Goal: Check status: Check status

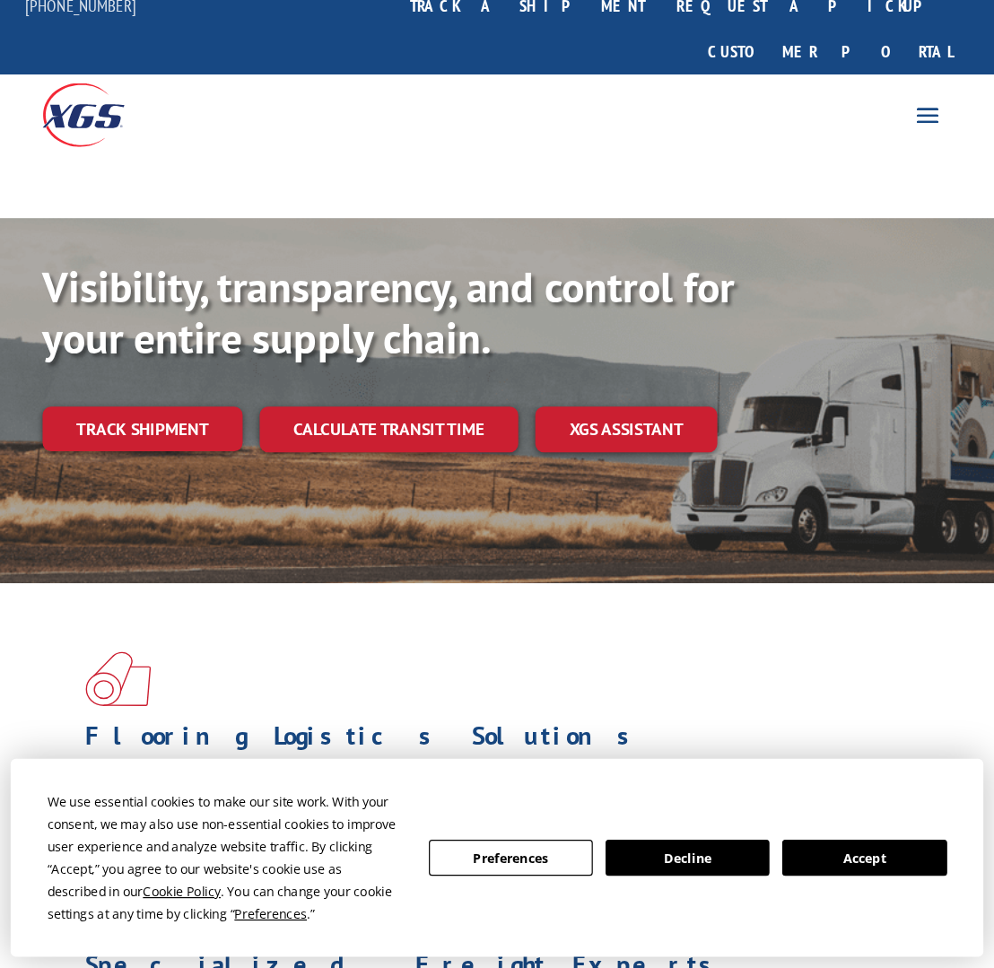
scroll to position [29, 0]
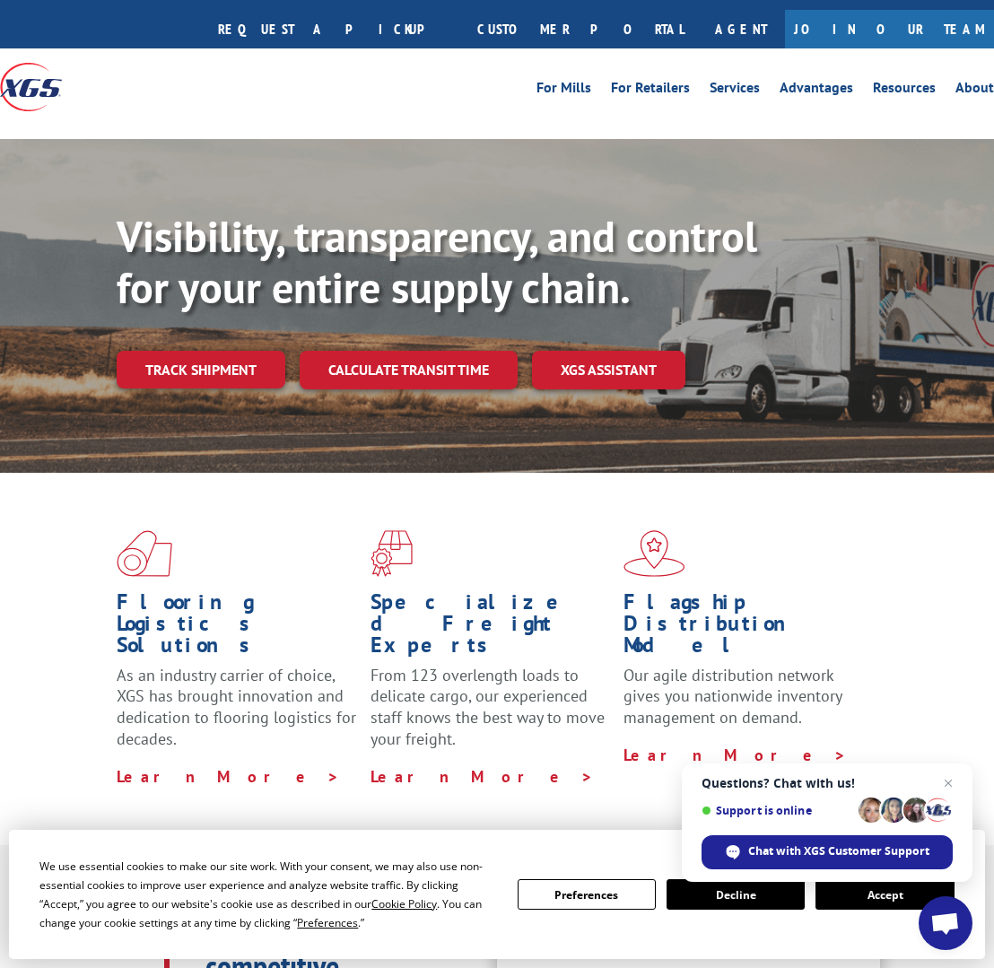
click at [210, 351] on link "Track shipment" at bounding box center [201, 370] width 169 height 38
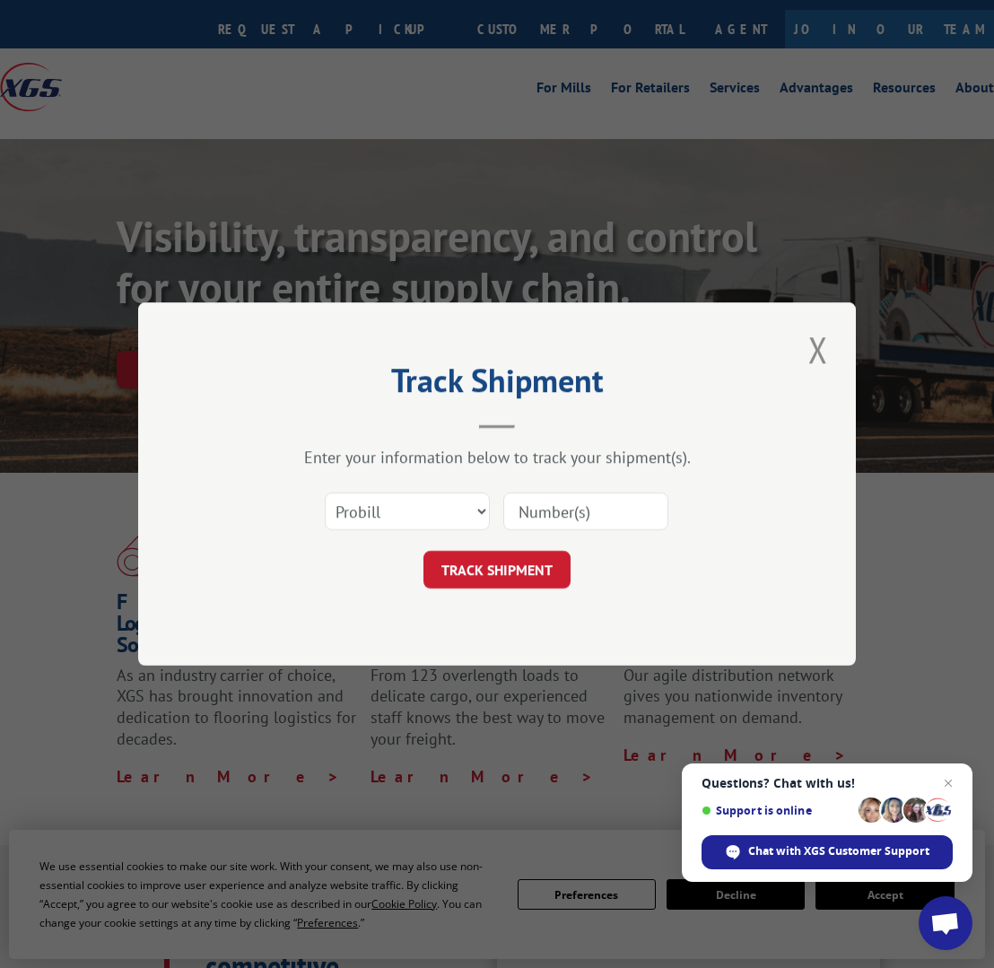
click at [579, 509] on input at bounding box center [585, 511] width 165 height 38
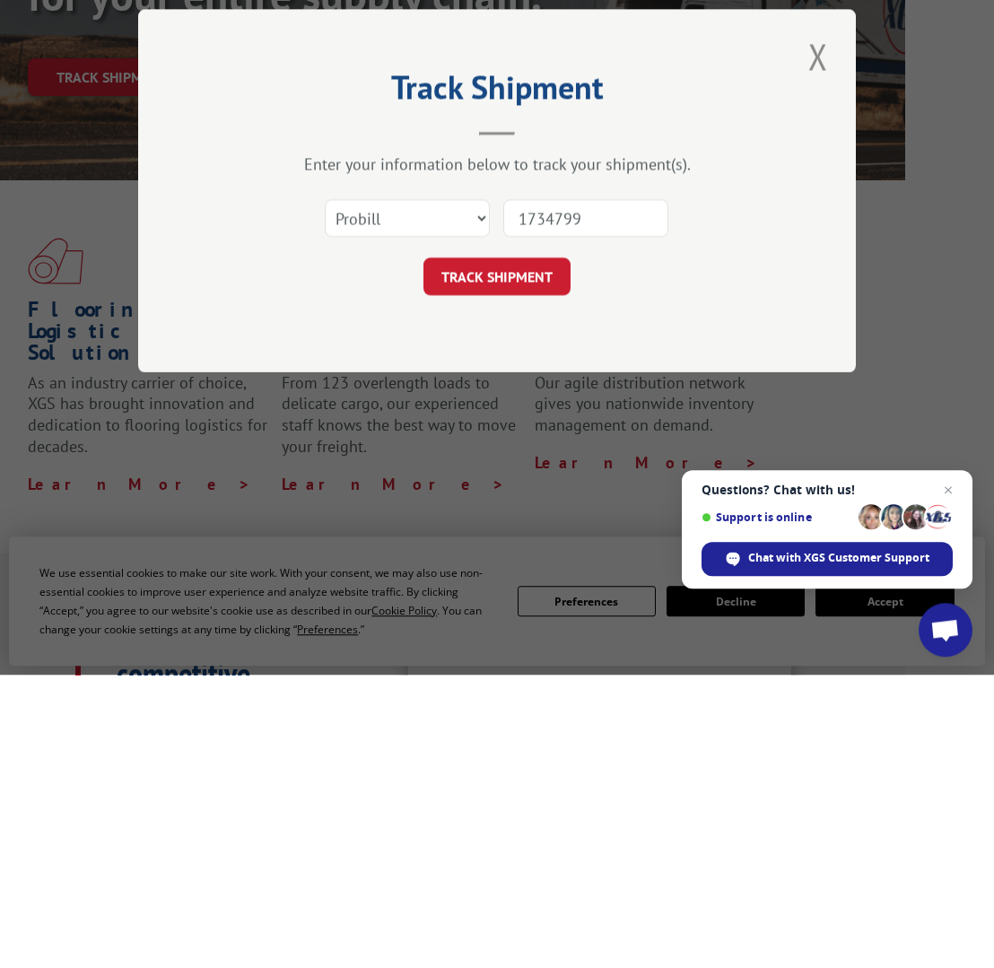
type input "17347992"
click at [501, 551] on button "TRACK SHIPMENT" at bounding box center [496, 570] width 147 height 38
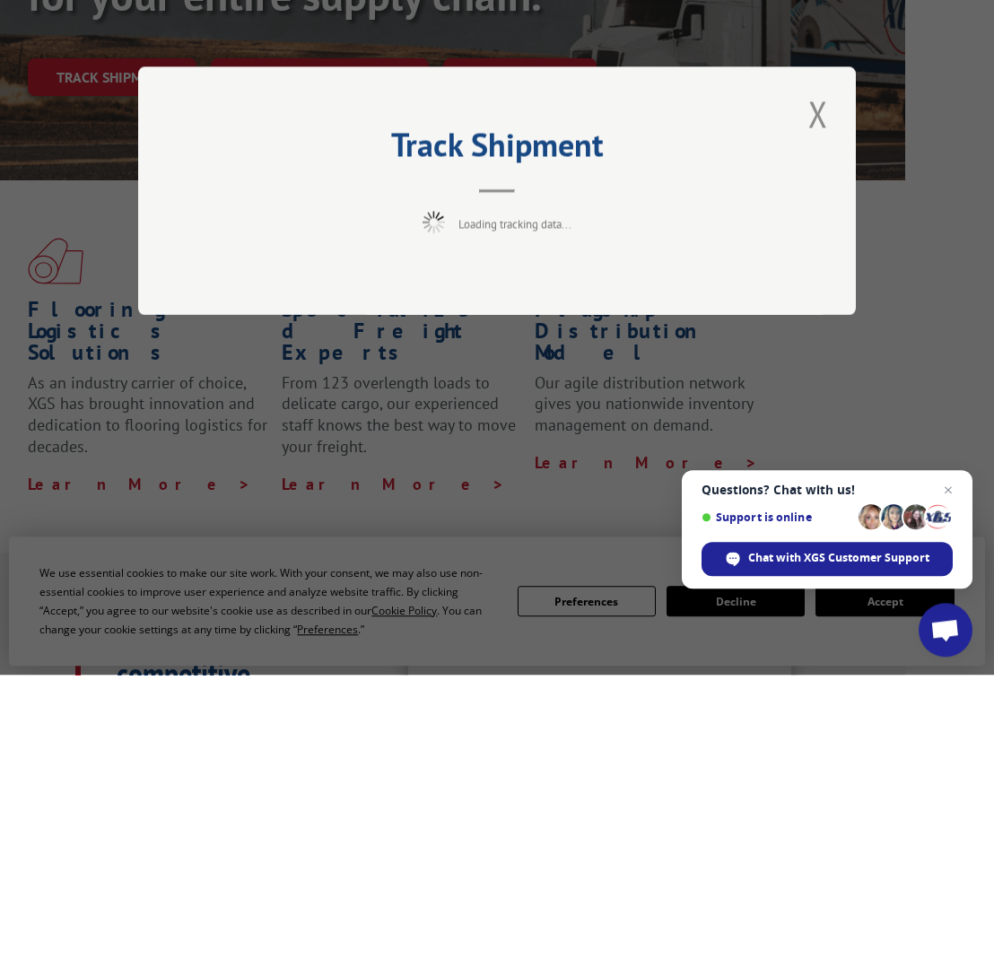
scroll to position [322, 89]
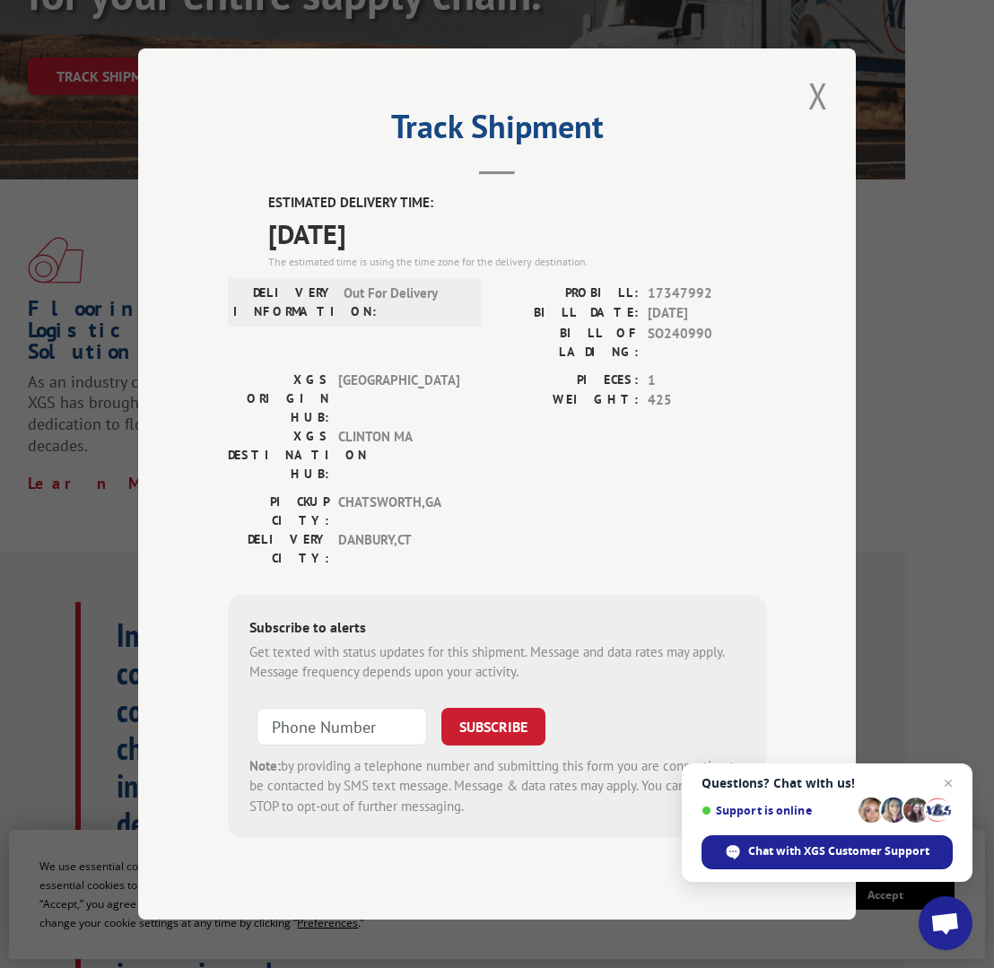
click at [837, 777] on span "Open chat" at bounding box center [948, 783] width 22 height 22
click at [837, 776] on div "Track Shipment ESTIMATED DELIVERY TIME: [DATE] The estimated time is using the …" at bounding box center [497, 484] width 994 height 968
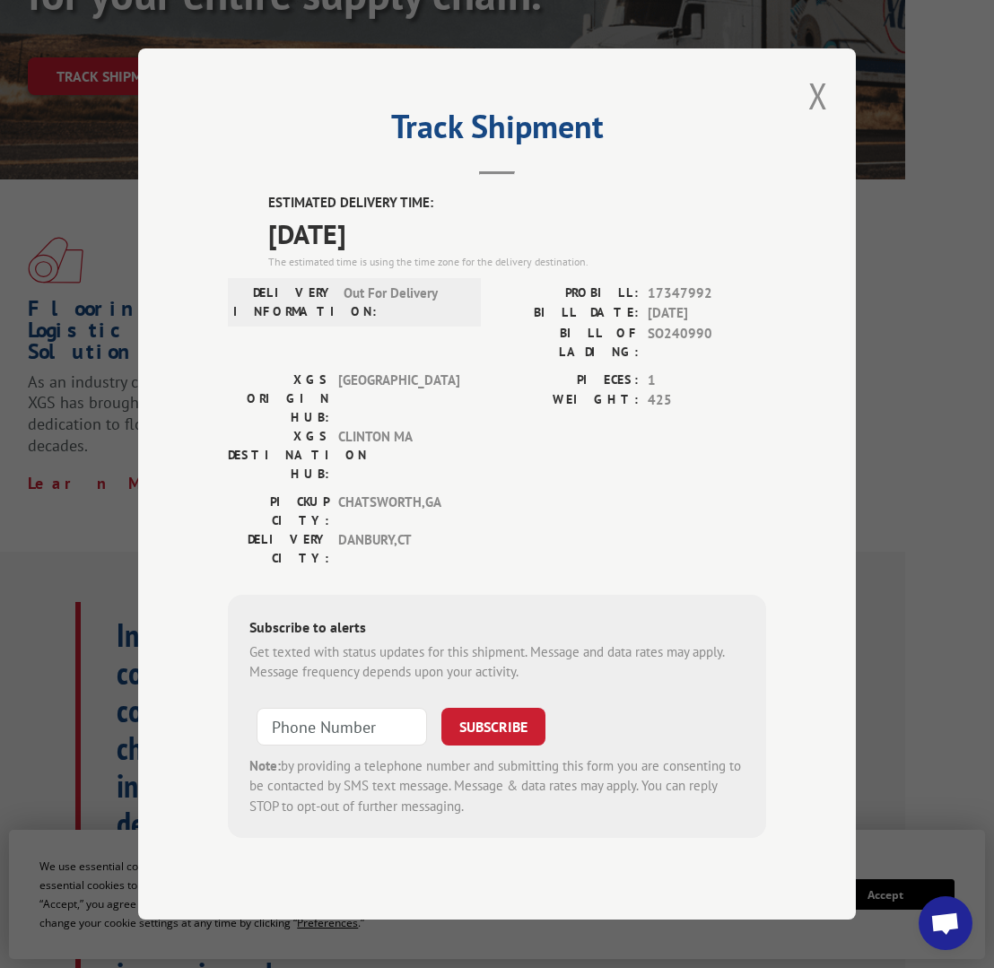
click at [829, 71] on button "Close modal" at bounding box center [818, 95] width 30 height 49
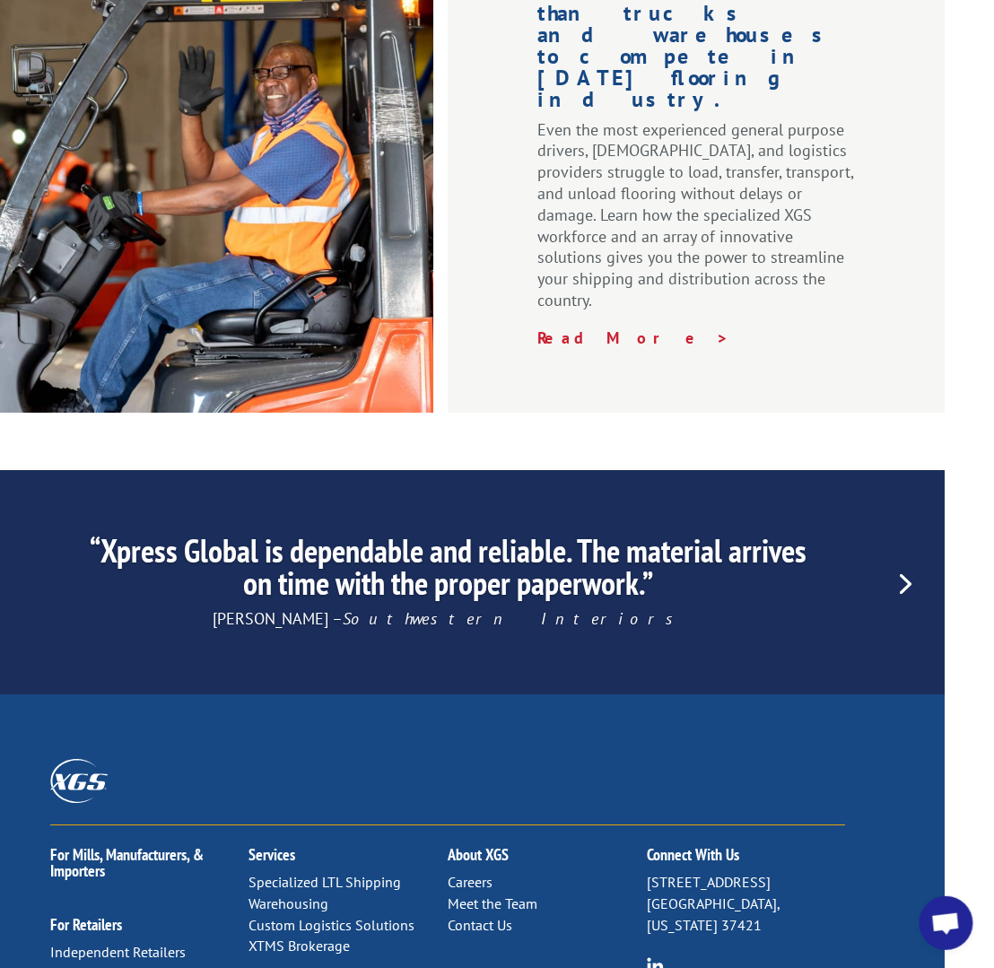
scroll to position [2583, 49]
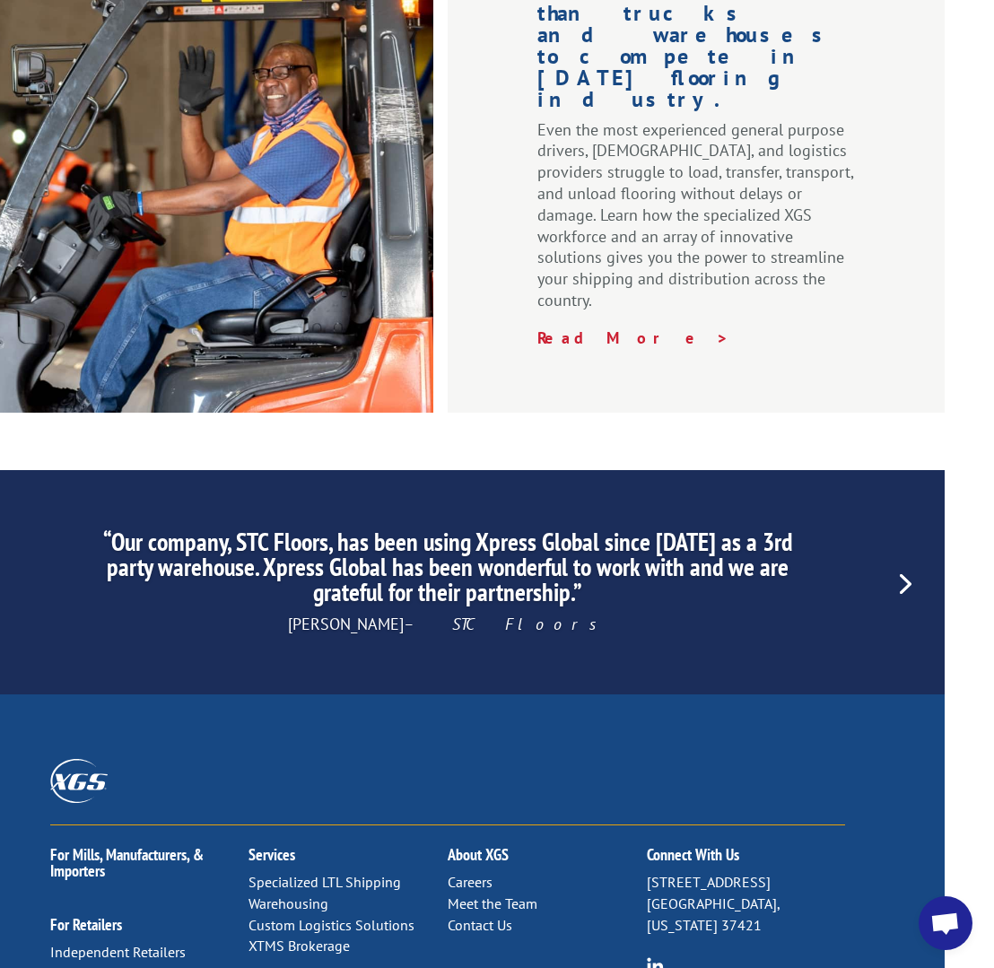
click at [719, 814] on p "[STREET_ADDRESS][US_STATE]" at bounding box center [746, 904] width 199 height 64
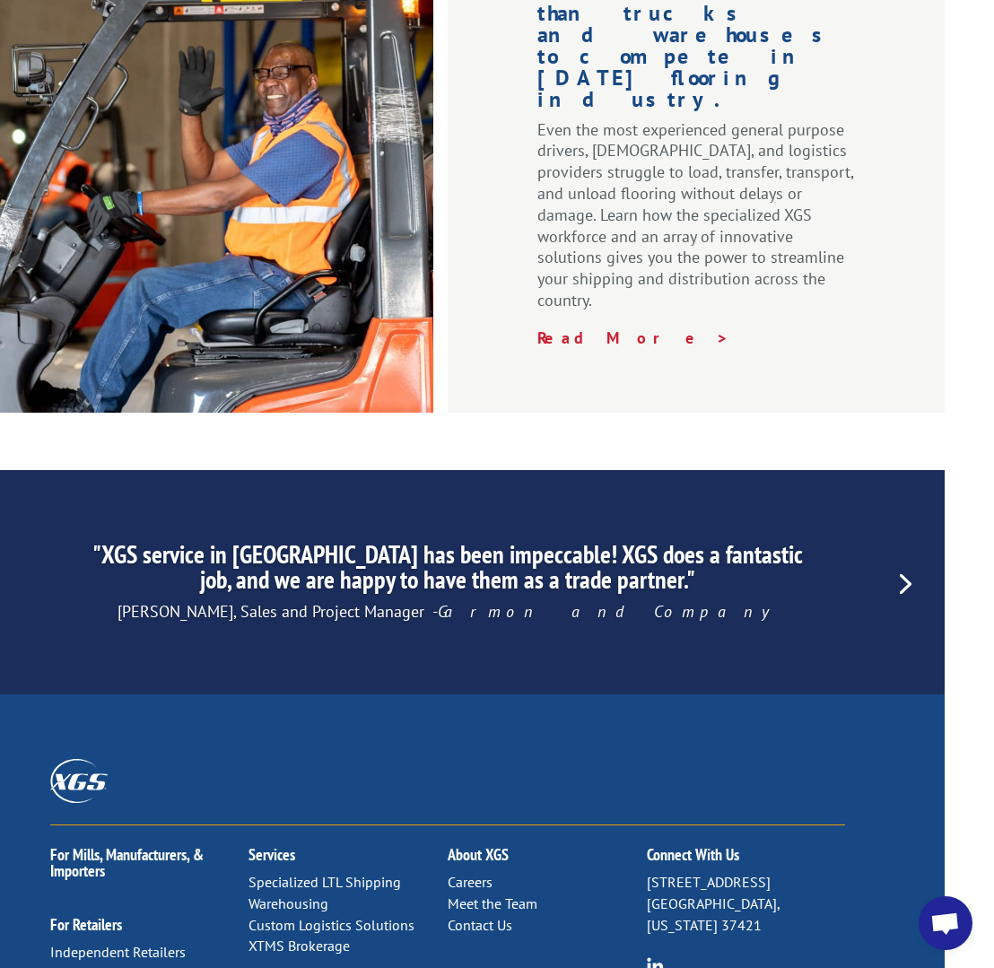
click at [726, 814] on p "[STREET_ADDRESS][US_STATE]" at bounding box center [746, 904] width 199 height 64
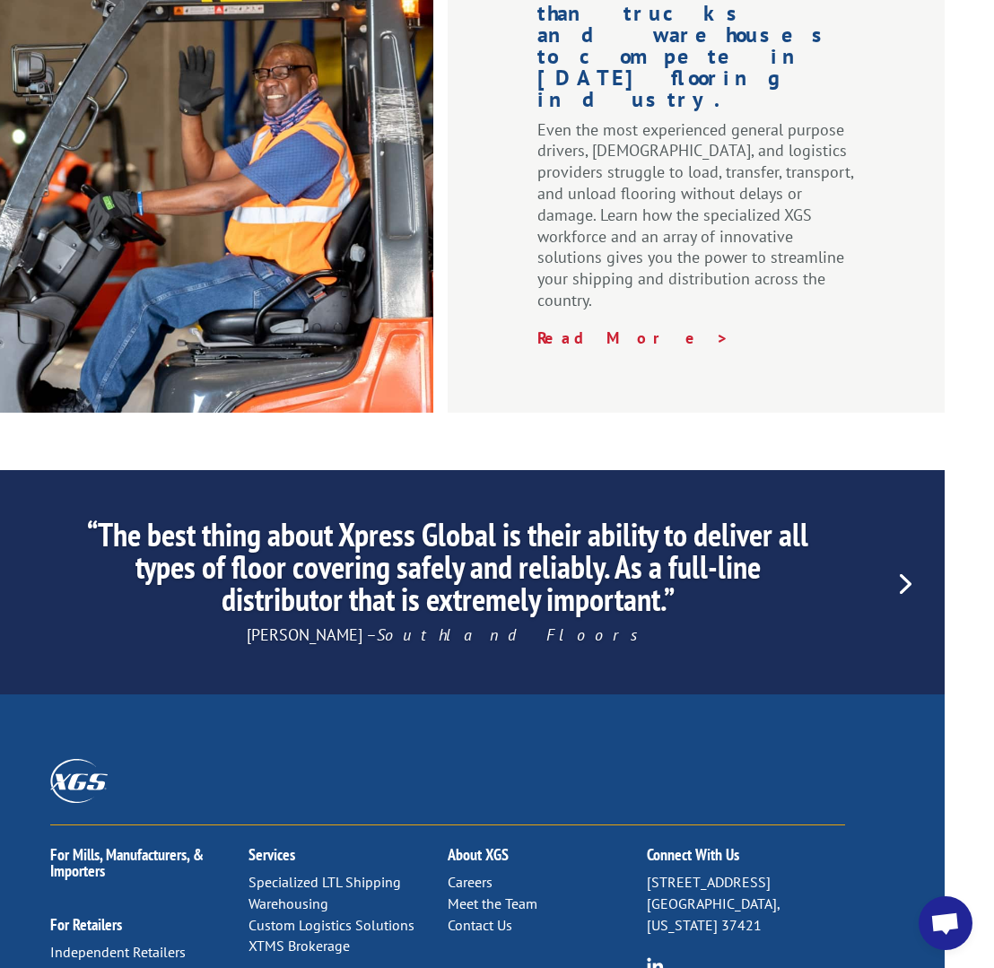
click at [719, 814] on p "[STREET_ADDRESS][US_STATE]" at bounding box center [746, 904] width 199 height 64
click at [719, 814] on h2 "Connect With Us" at bounding box center [746, 859] width 199 height 25
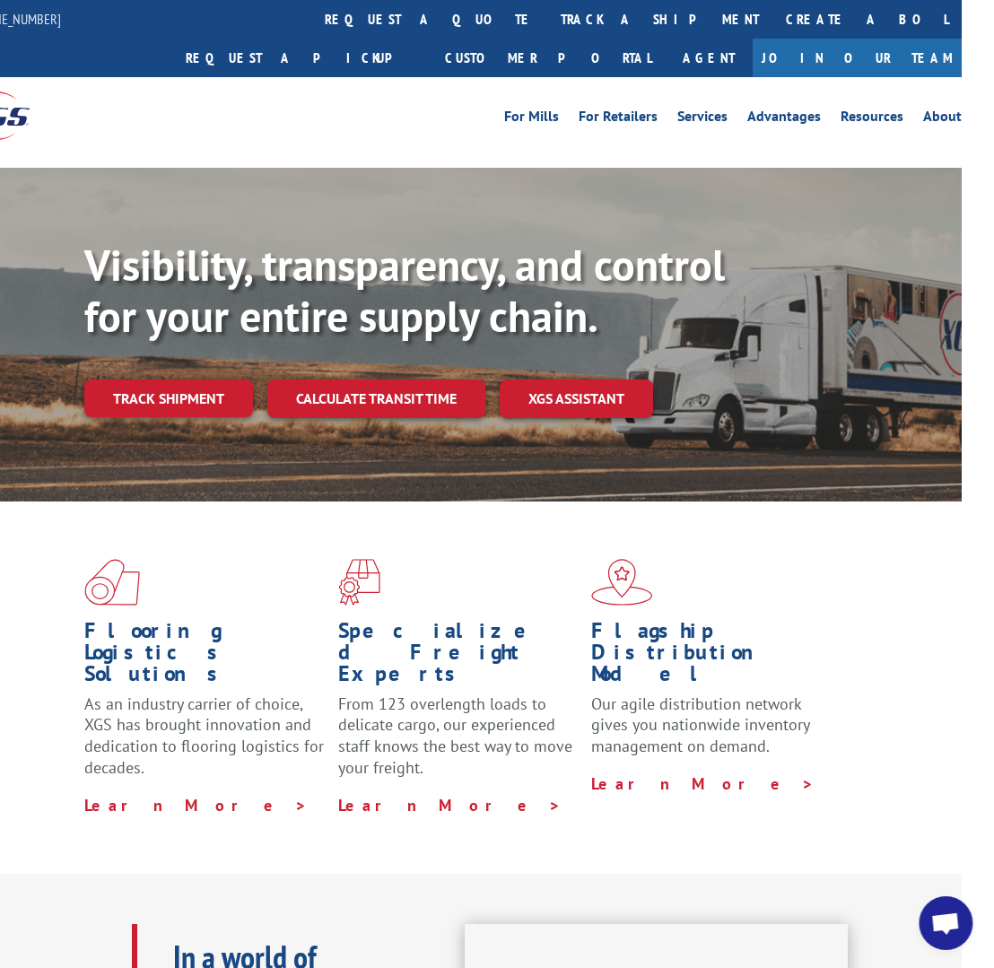
scroll to position [0, 32]
